Goal: Communication & Community: Answer question/provide support

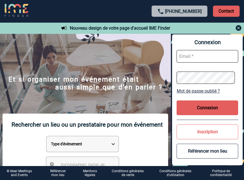
click at [214, 56] on input "text" at bounding box center [207, 56] width 62 height 13
type input "frederique.thai@sanofi.com"
click at [215, 110] on button "Connexion" at bounding box center [207, 108] width 62 height 15
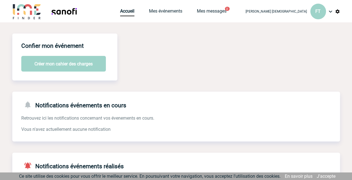
click at [240, 7] on div "Accueil Mes événements Mes messages 2 Projet, client Projet, client" at bounding box center [180, 11] width 120 height 22
click at [227, 8] on link "Mes messages" at bounding box center [212, 12] width 30 height 8
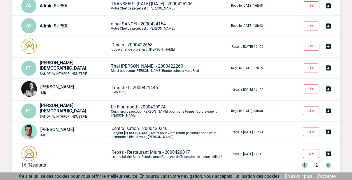
scroll to position [112, 0]
